Goal: Information Seeking & Learning: Check status

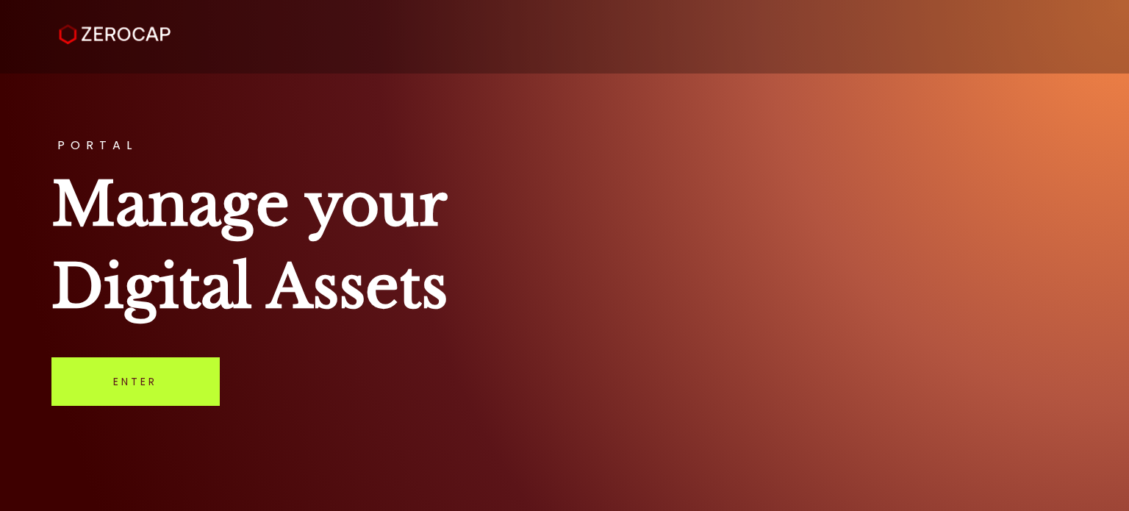
drag, startPoint x: 0, startPoint y: 0, endPoint x: 173, endPoint y: 396, distance: 432.5
click at [173, 396] on link "Enter" at bounding box center [135, 381] width 168 height 49
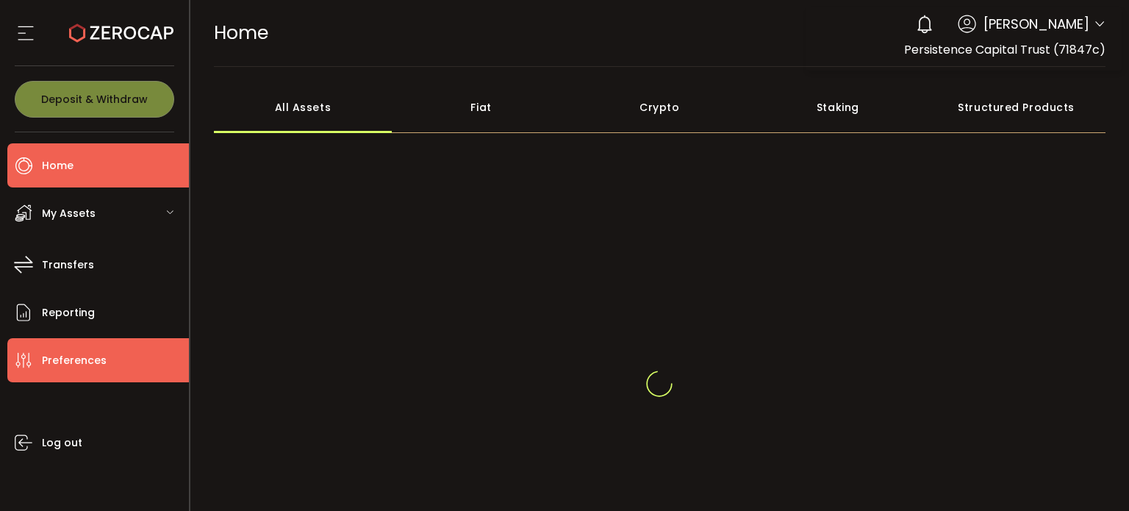
click at [63, 373] on li "Preferences" at bounding box center [98, 360] width 182 height 44
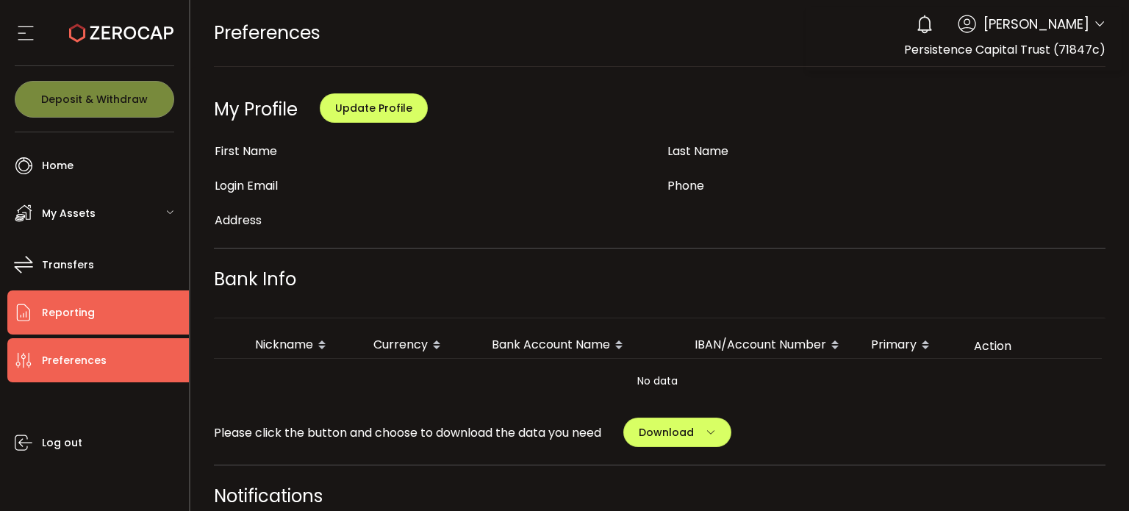
click at [88, 309] on span "Reporting" at bounding box center [68, 312] width 53 height 21
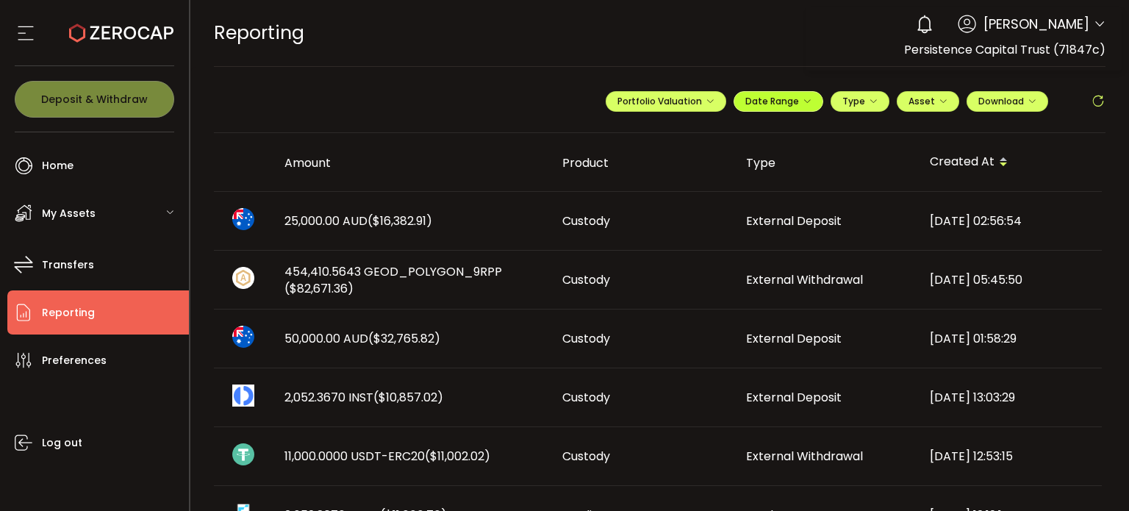
click at [791, 107] on button "Date Range" at bounding box center [779, 101] width 90 height 21
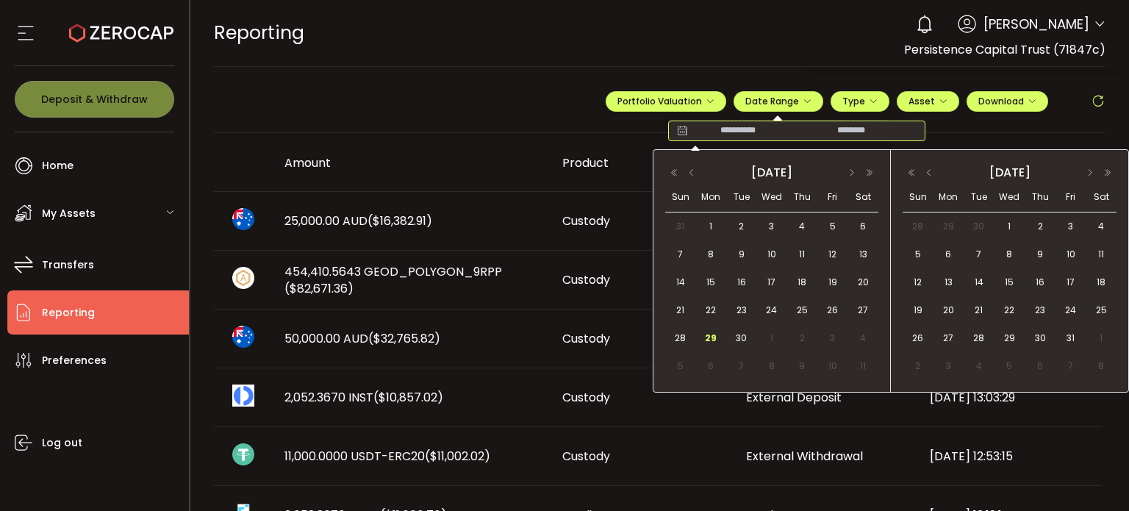
click at [756, 132] on input at bounding box center [738, 130] width 94 height 15
click at [717, 225] on span "1" at bounding box center [711, 227] width 18 height 18
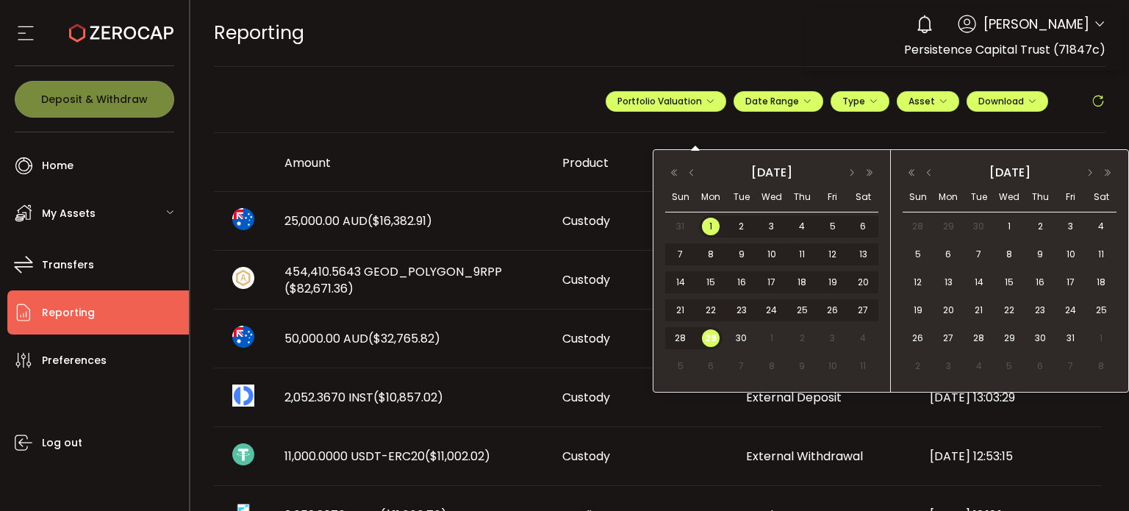
click at [719, 338] on span "29" at bounding box center [711, 338] width 18 height 18
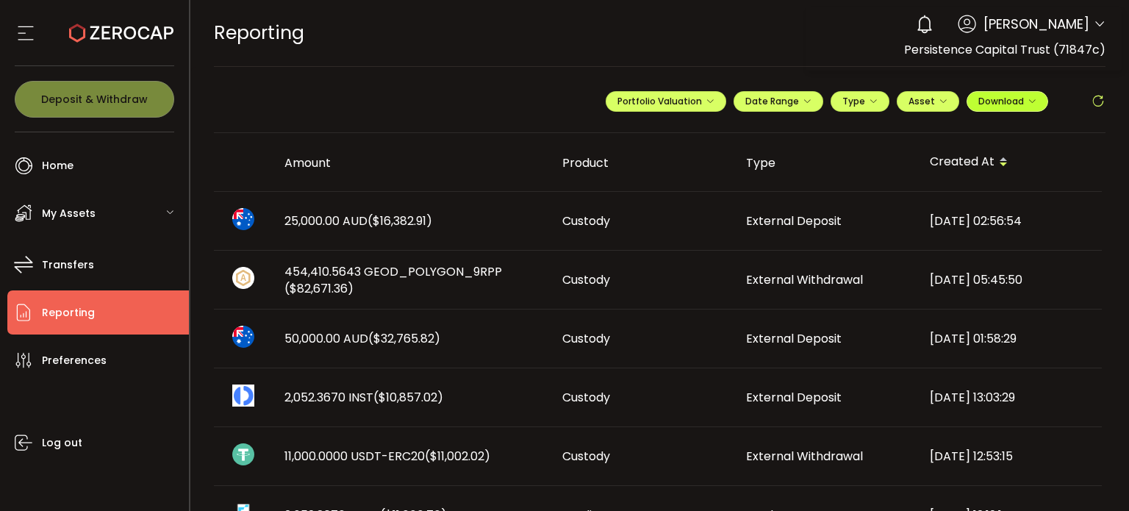
click at [1028, 99] on icon "button" at bounding box center [1032, 101] width 9 height 9
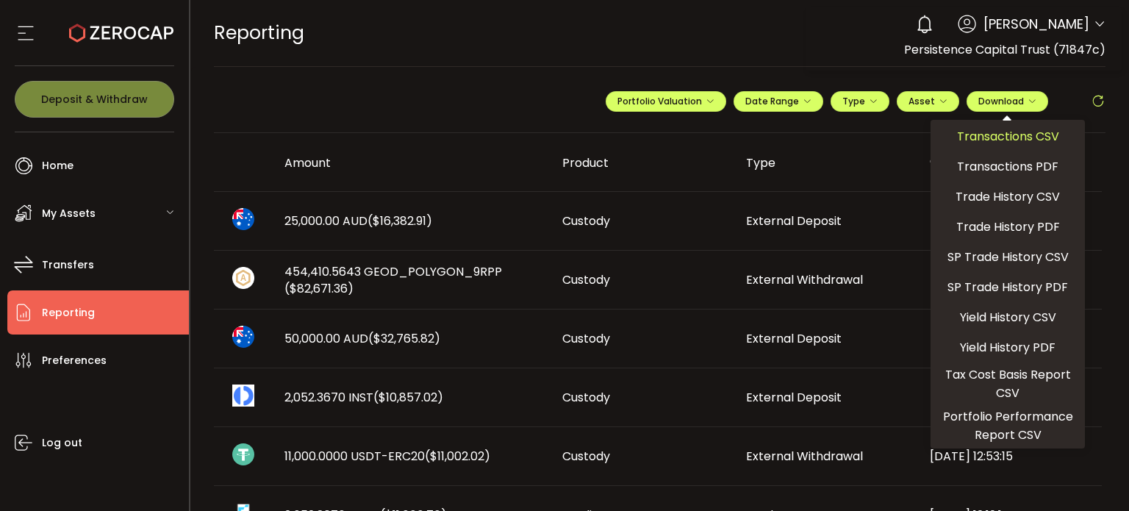
click at [979, 137] on span "Transactions CSV" at bounding box center [1008, 136] width 102 height 18
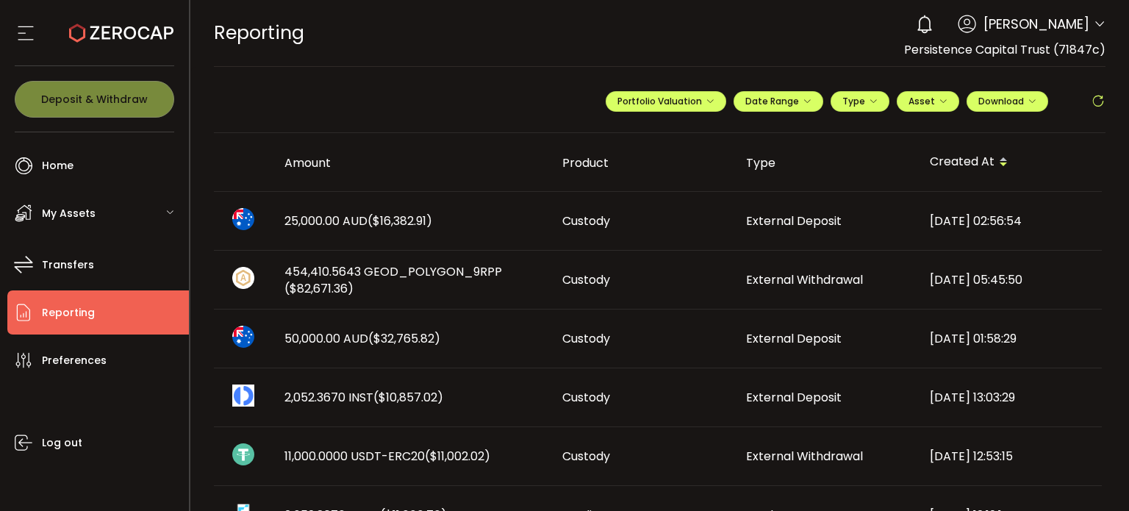
click at [1017, 28] on span "Niranjan Patel" at bounding box center [1037, 24] width 106 height 20
click at [976, 25] on icon at bounding box center [967, 24] width 18 height 18
click at [979, 46] on span "Persistence Capital Trust (71847c)" at bounding box center [1004, 49] width 201 height 17
click at [38, 29] on div at bounding box center [95, 33] width 160 height 66
click at [28, 32] on icon at bounding box center [26, 33] width 22 height 22
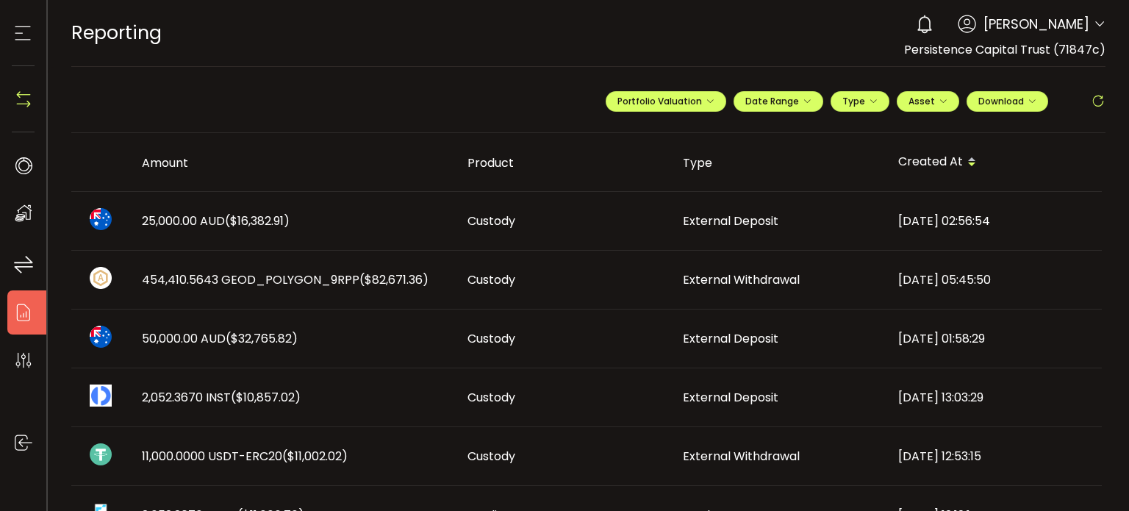
click at [17, 111] on div "Deposit & Withdraw" at bounding box center [23, 99] width 23 height 66
click at [29, 101] on img at bounding box center [23, 99] width 22 height 22
click at [21, 171] on icon at bounding box center [23, 165] width 22 height 22
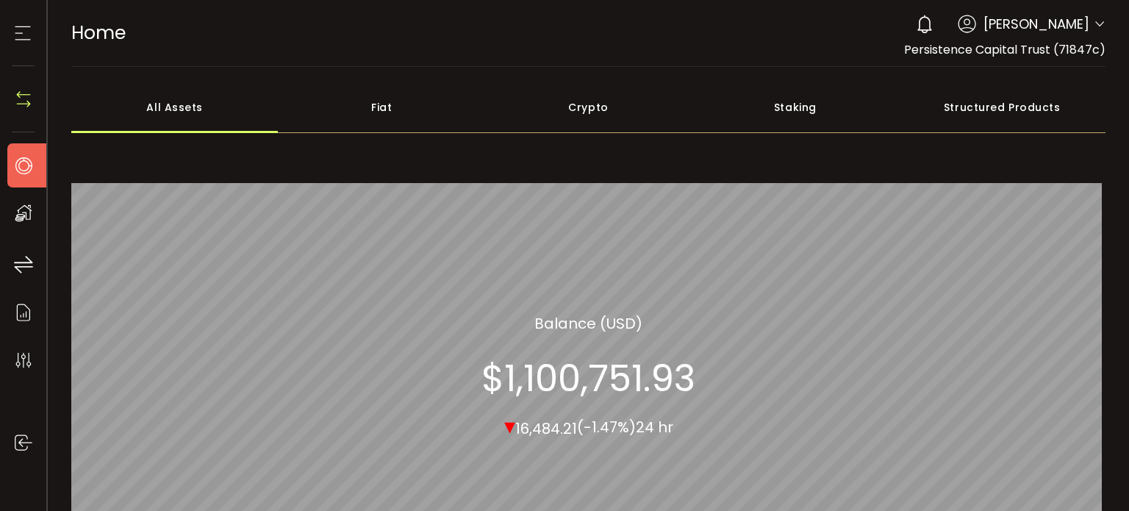
drag, startPoint x: 665, startPoint y: 358, endPoint x: 597, endPoint y: 393, distance: 75.9
click at [597, 393] on section "$1,100,751.93" at bounding box center [588, 378] width 214 height 44
click at [382, 110] on div "Fiat" at bounding box center [381, 107] width 207 height 51
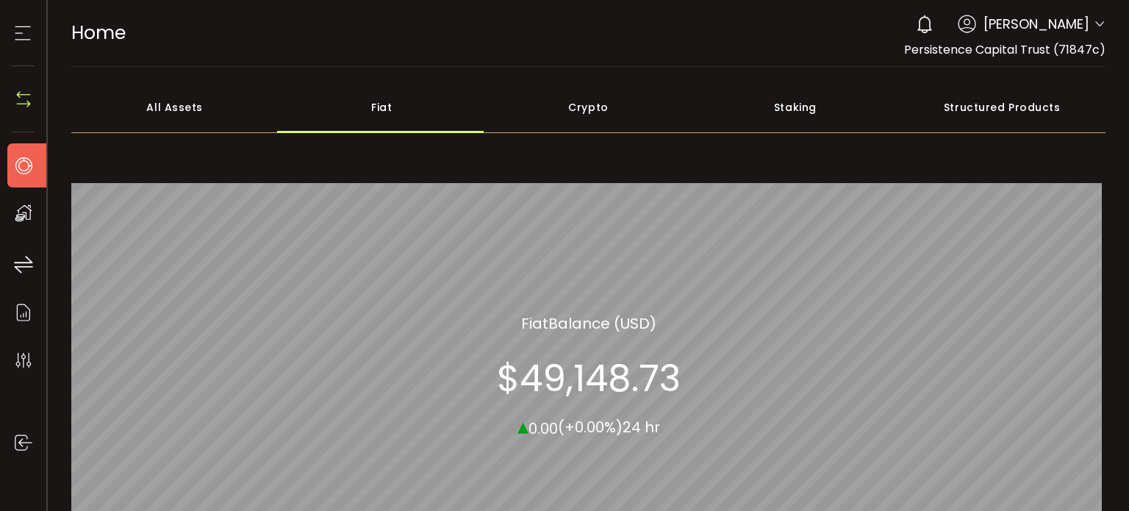
click at [565, 109] on div "Crypto" at bounding box center [588, 107] width 207 height 51
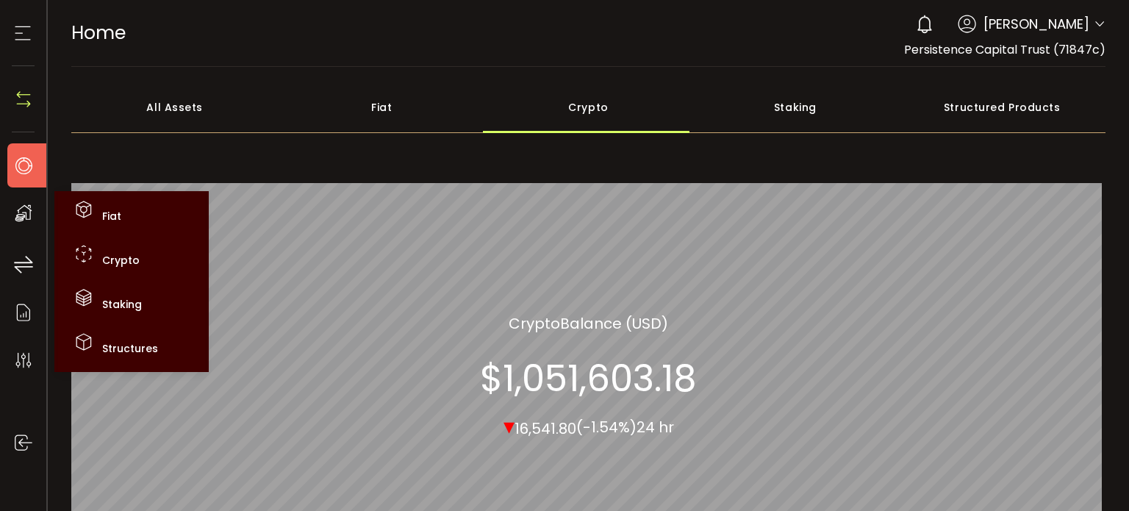
click at [29, 208] on icon at bounding box center [23, 213] width 22 height 22
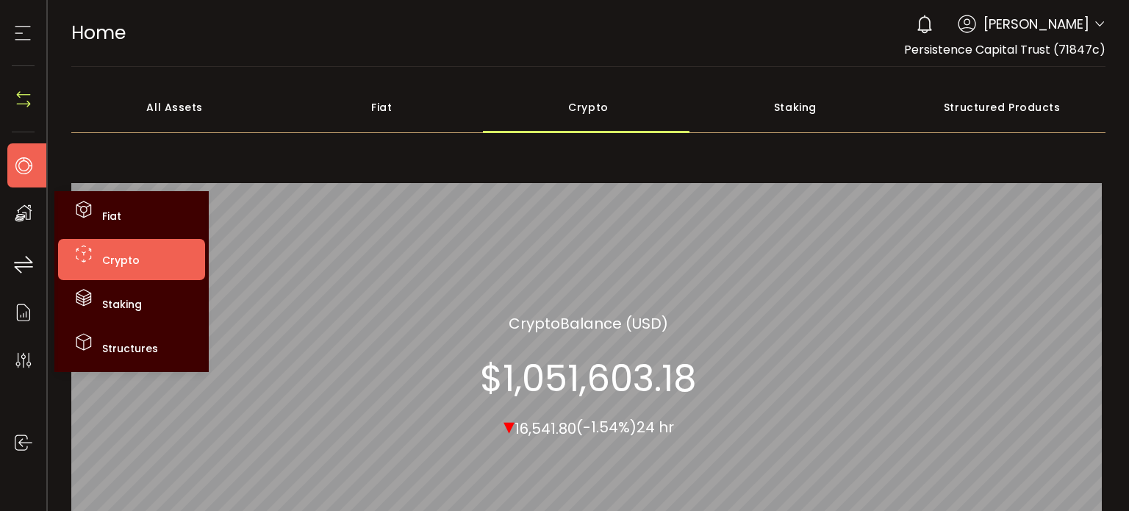
click at [106, 262] on span "Crypto" at bounding box center [120, 260] width 37 height 15
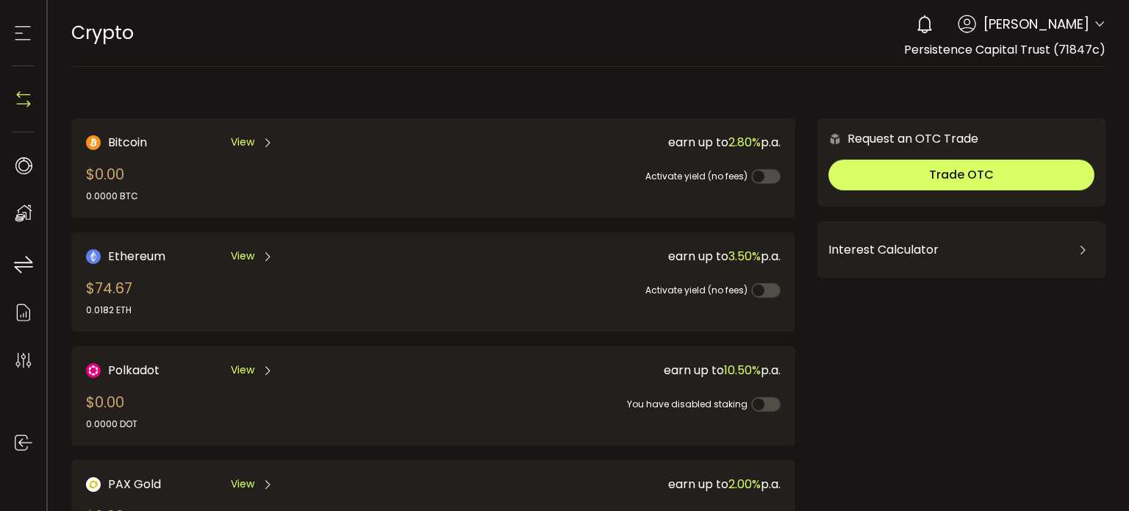
click at [256, 258] on div "View" at bounding box center [252, 256] width 43 height 18
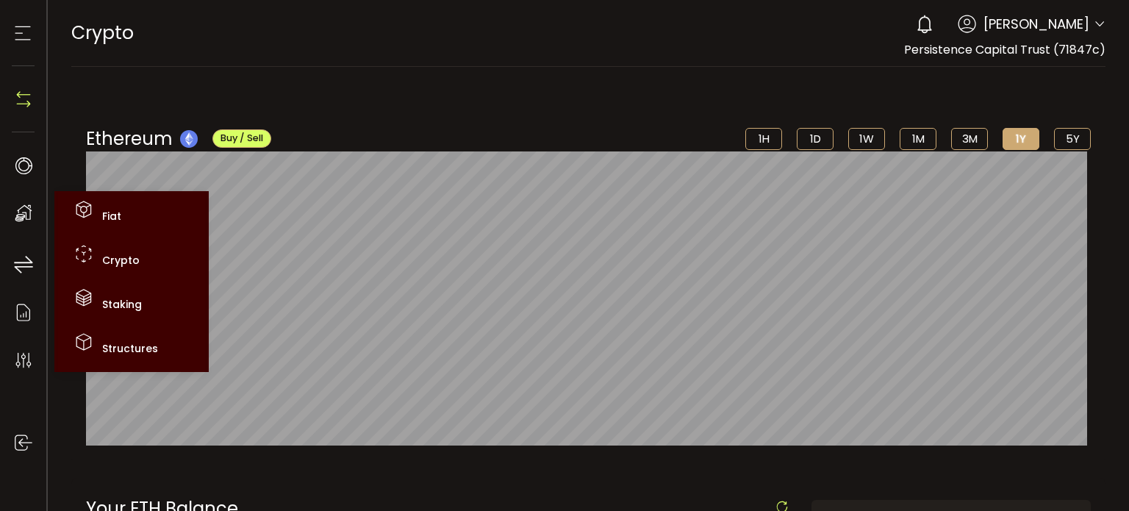
click at [18, 224] on div "My Assets" at bounding box center [30, 213] width 47 height 44
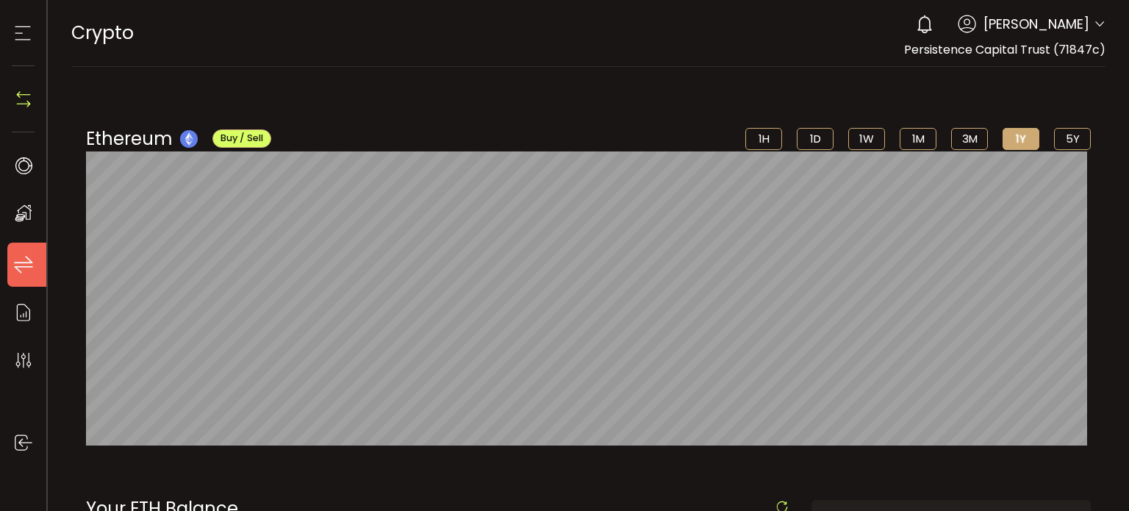
click at [21, 277] on li "Transfers" at bounding box center [30, 265] width 47 height 44
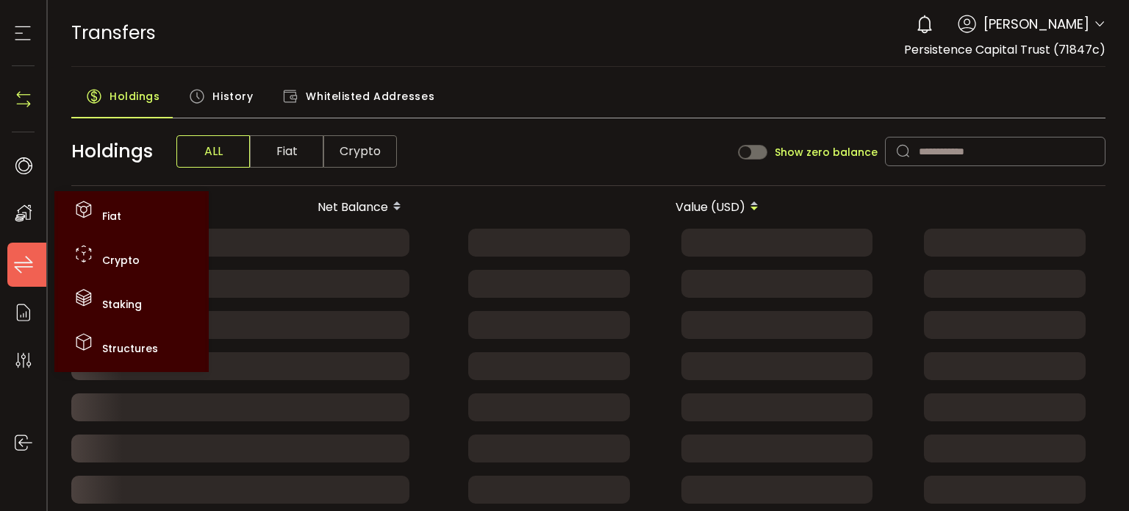
click at [18, 224] on div "My Assets" at bounding box center [30, 213] width 47 height 44
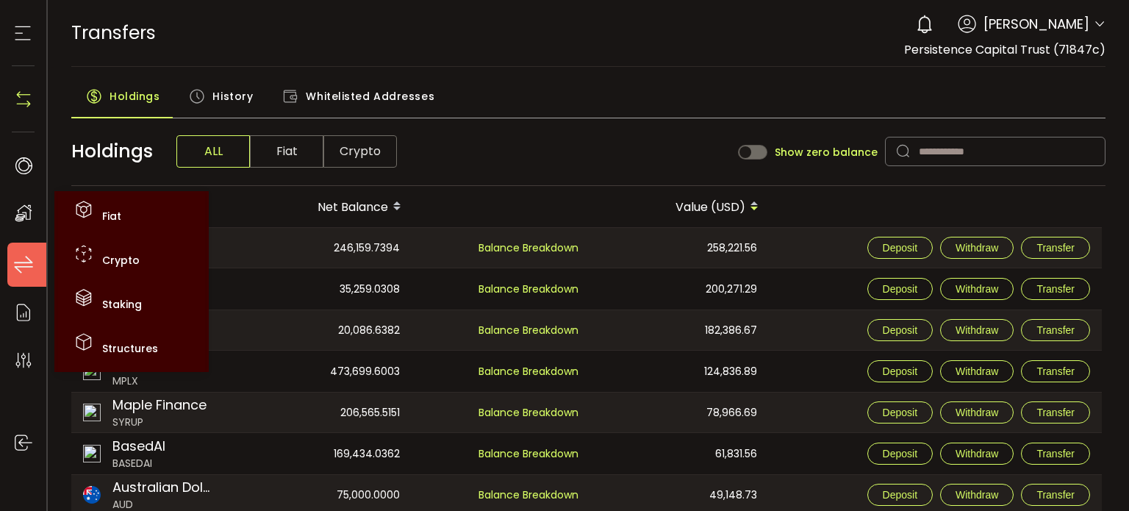
click at [18, 224] on div "My Assets" at bounding box center [30, 213] width 47 height 44
click at [35, 222] on div "My Assets" at bounding box center [30, 213] width 47 height 44
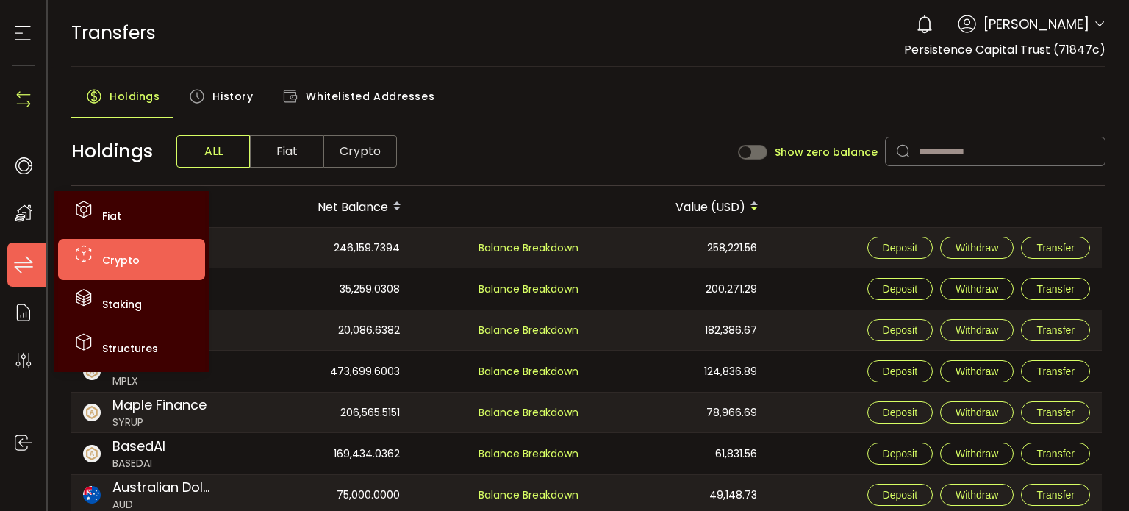
click at [135, 266] on span "Crypto" at bounding box center [120, 260] width 37 height 15
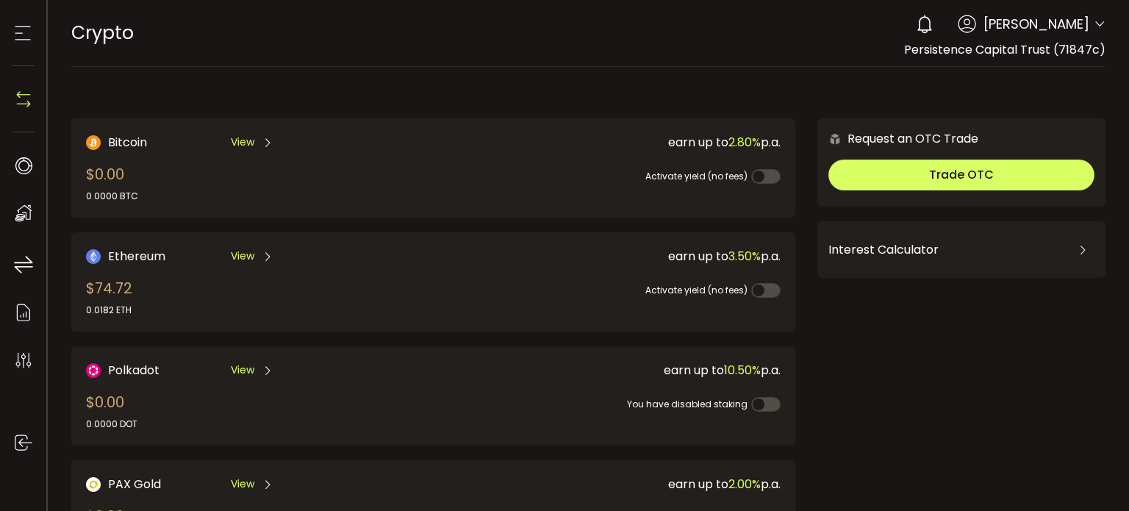
click at [250, 148] on span "View" at bounding box center [243, 142] width 24 height 15
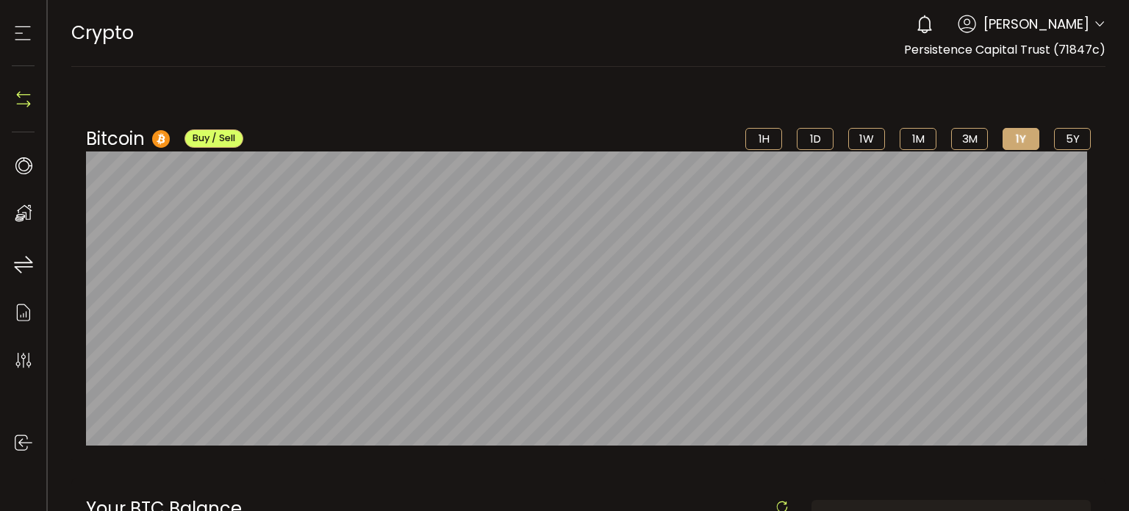
click at [752, 146] on li "1H" at bounding box center [763, 139] width 37 height 22
click at [801, 148] on li "1D" at bounding box center [815, 139] width 37 height 22
click at [753, 137] on li "1H" at bounding box center [763, 139] width 37 height 22
